Goal: Task Accomplishment & Management: Complete application form

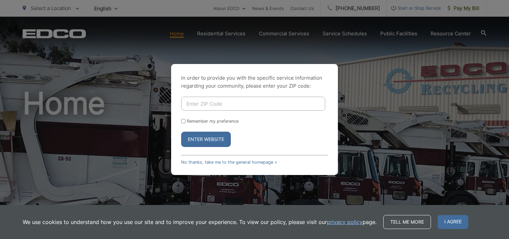
click at [230, 107] on input "Enter ZIP Code" at bounding box center [253, 104] width 144 height 14
type input "92105"
click at [207, 131] on form "92105 Remember my preference Enter Website" at bounding box center [254, 122] width 147 height 50
click at [208, 138] on button "Enter Website" at bounding box center [206, 139] width 50 height 15
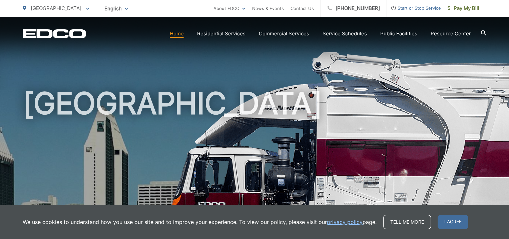
click at [413, 7] on span "Start or Stop Service" at bounding box center [414, 8] width 54 height 8
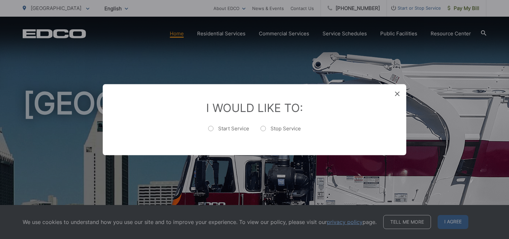
click at [262, 128] on label "Stop Service" at bounding box center [280, 131] width 40 height 13
radio input "true"
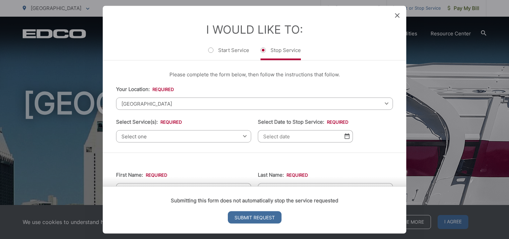
click at [205, 137] on span "Select one" at bounding box center [183, 136] width 135 height 12
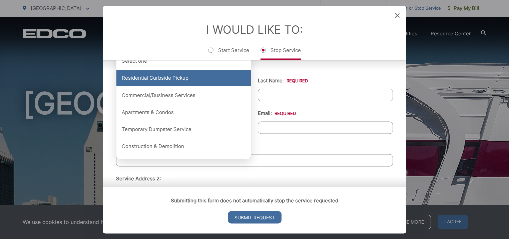
scroll to position [96, 0]
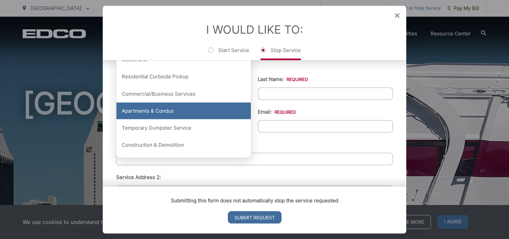
click at [176, 110] on div "Apartments & Condos" at bounding box center [183, 111] width 134 height 17
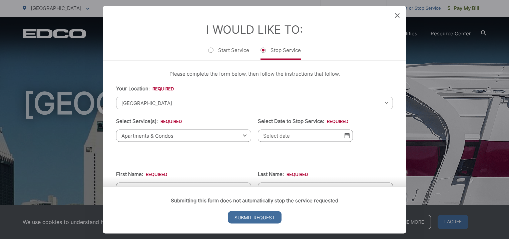
scroll to position [0, 0]
click at [347, 136] on img at bounding box center [346, 136] width 5 height 6
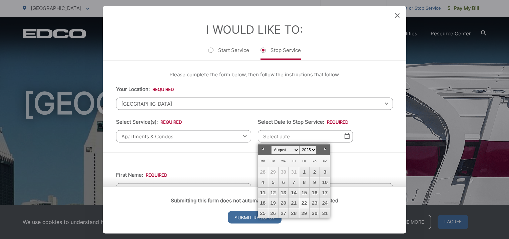
click at [304, 203] on link "22" at bounding box center [304, 203] width 10 height 10
type input "[DATE]"
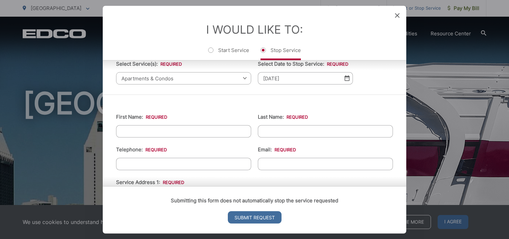
scroll to position [75, 0]
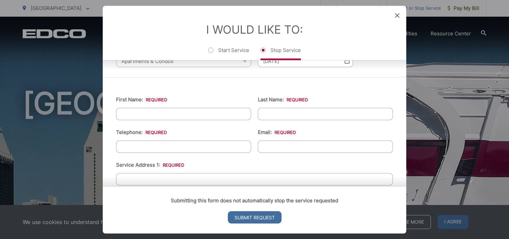
click at [198, 114] on input "First Name: *" at bounding box center [183, 114] width 135 height 12
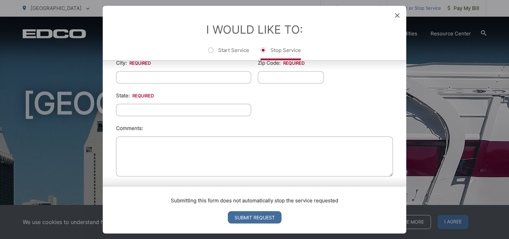
scroll to position [310, 0]
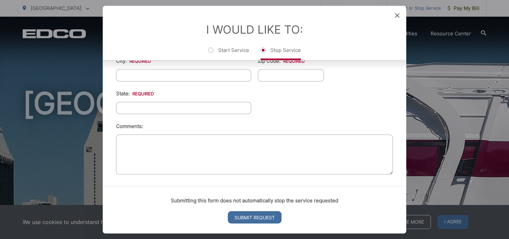
click at [292, 146] on textarea "Comments:" at bounding box center [254, 154] width 277 height 40
paste textarea "16-AR 449036"
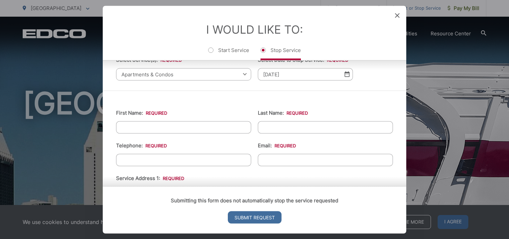
scroll to position [61, 0]
type textarea "16-AR 449036"
click at [191, 129] on input "First Name: *" at bounding box center [183, 128] width 135 height 12
type input "[PERSON_NAME]"
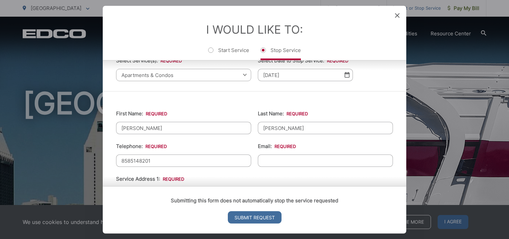
type input "[PHONE_NUMBER]"
type input "[EMAIL_ADDRESS][DOMAIN_NAME]"
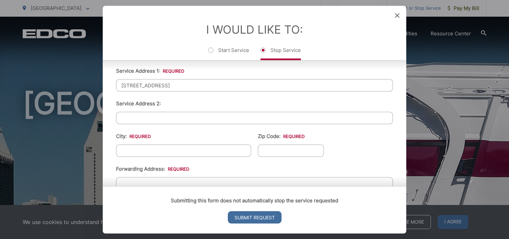
scroll to position [173, 0]
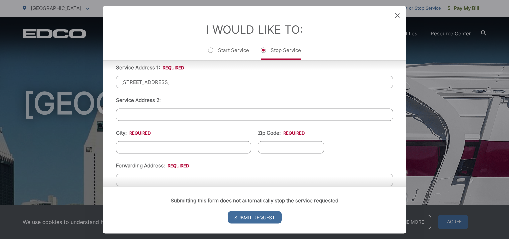
drag, startPoint x: 180, startPoint y: 81, endPoint x: 97, endPoint y: 75, distance: 84.0
click at [97, 75] on div "Entry Status None In Progress Completed None None In Progress Completed I Would…" at bounding box center [254, 119] width 509 height 239
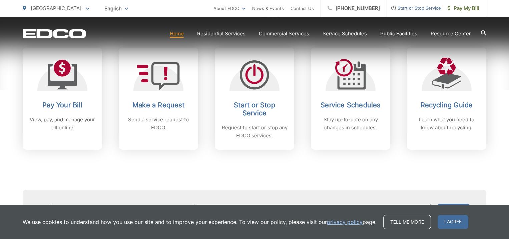
scroll to position [286, 0]
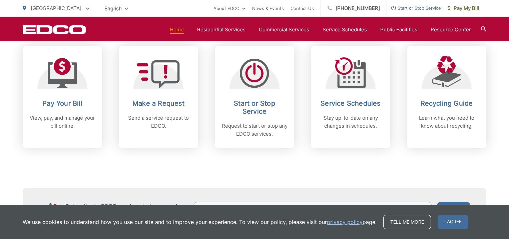
click at [278, 129] on p "Request to start or stop any EDCO services." at bounding box center [254, 130] width 66 height 16
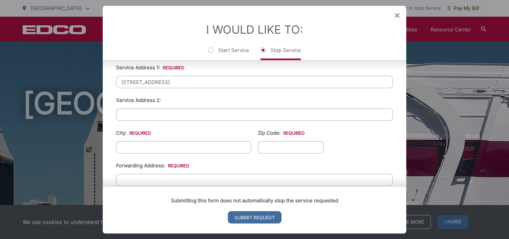
scroll to position [0, 0]
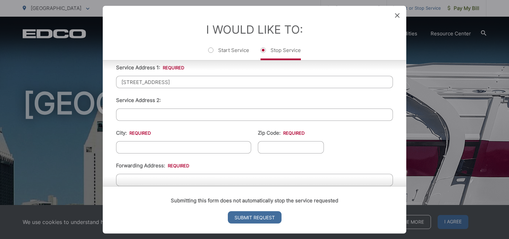
click at [178, 83] on input "[STREET_ADDRESS]" at bounding box center [254, 82] width 277 height 12
type input "8"
type input "[STREET_ADDRESS]"
type input "[GEOGRAPHIC_DATA]"
type input "92105"
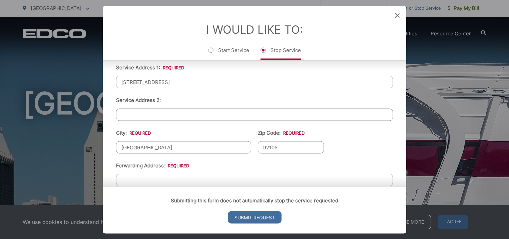
click at [174, 186] on div "Submitting this form does not automatically stop the service requested Submit R…" at bounding box center [254, 209] width 303 height 47
click at [125, 186] on div "Submitting this form does not automatically stop the service requested Submit R…" at bounding box center [254, 209] width 303 height 47
click at [185, 186] on div "Submitting this form does not automatically stop the service requested Submit R…" at bounding box center [254, 209] width 303 height 47
click at [241, 217] on input "Submit Request" at bounding box center [255, 217] width 54 height 12
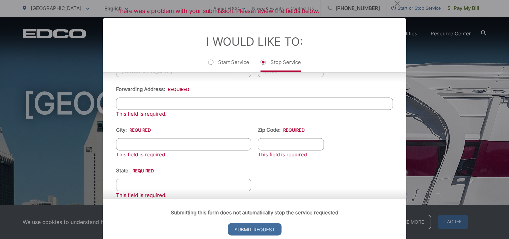
scroll to position [264, 0]
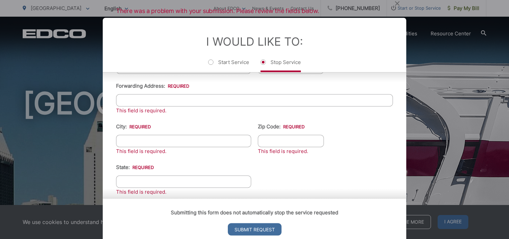
click at [171, 96] on input "Forwarding Address: *" at bounding box center [254, 100] width 277 height 12
type input "[STREET_ADDRESS]"
click at [163, 143] on input "City: *" at bounding box center [183, 141] width 135 height 12
type input "[GEOGRAPHIC_DATA]"
type input "92123"
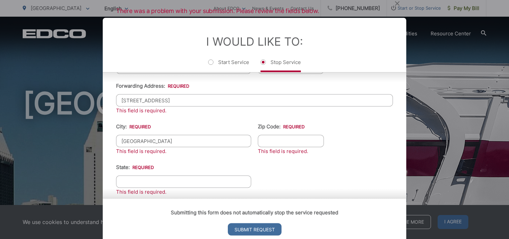
type input "CA"
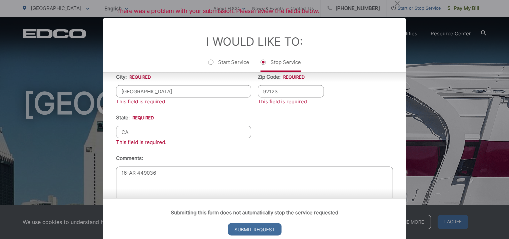
scroll to position [334, 0]
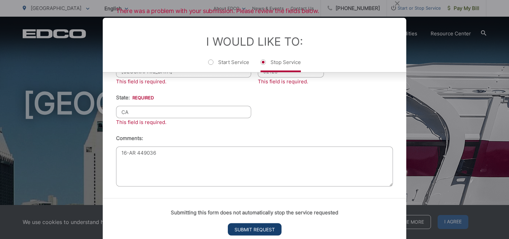
click at [244, 230] on input "Submit Request" at bounding box center [255, 229] width 54 height 12
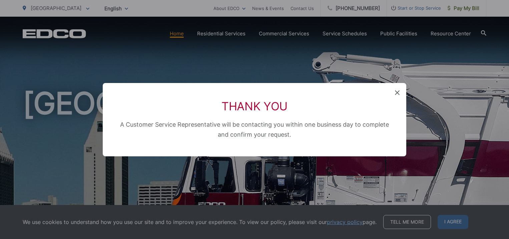
scroll to position [7, 3]
